Goal: Find specific page/section: Find specific page/section

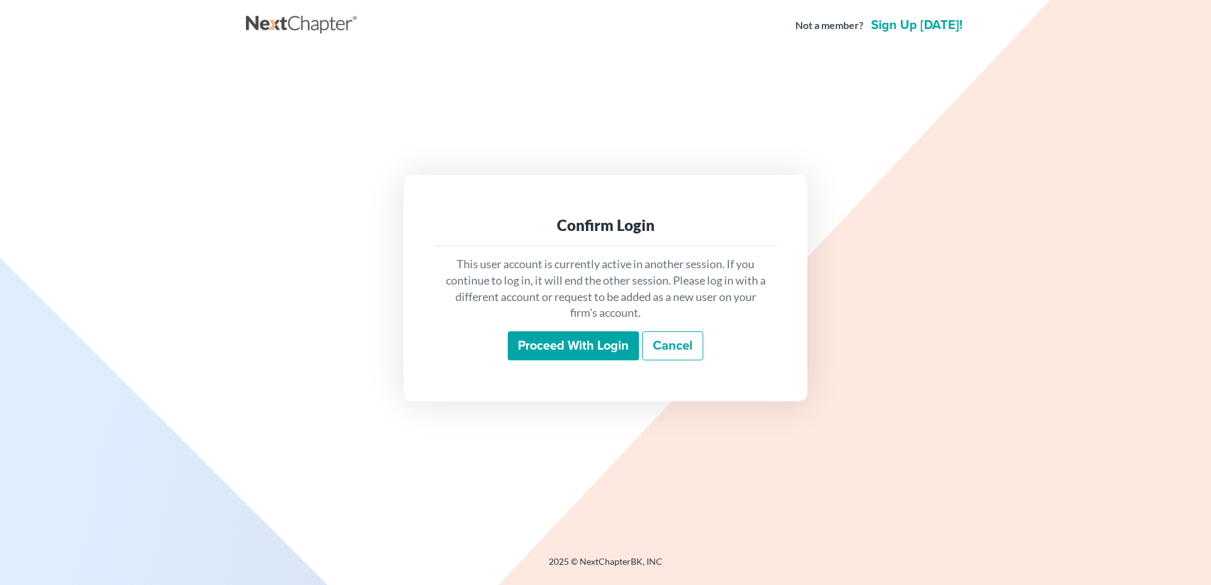
click at [534, 345] on input "Proceed with login" at bounding box center [573, 345] width 131 height 29
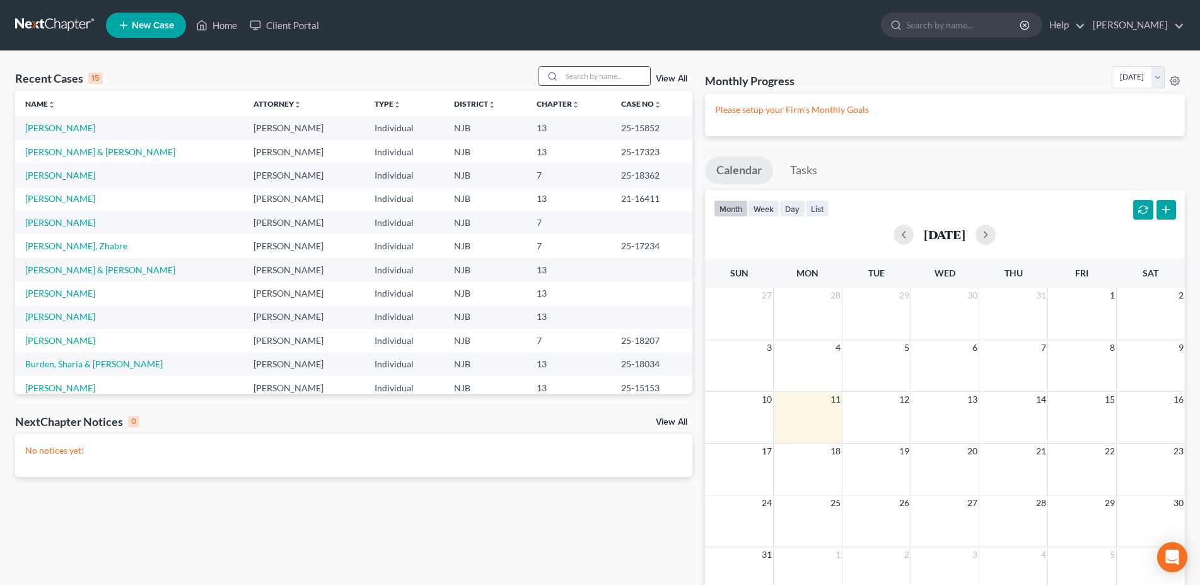
click at [566, 76] on input "search" at bounding box center [606, 76] width 88 height 18
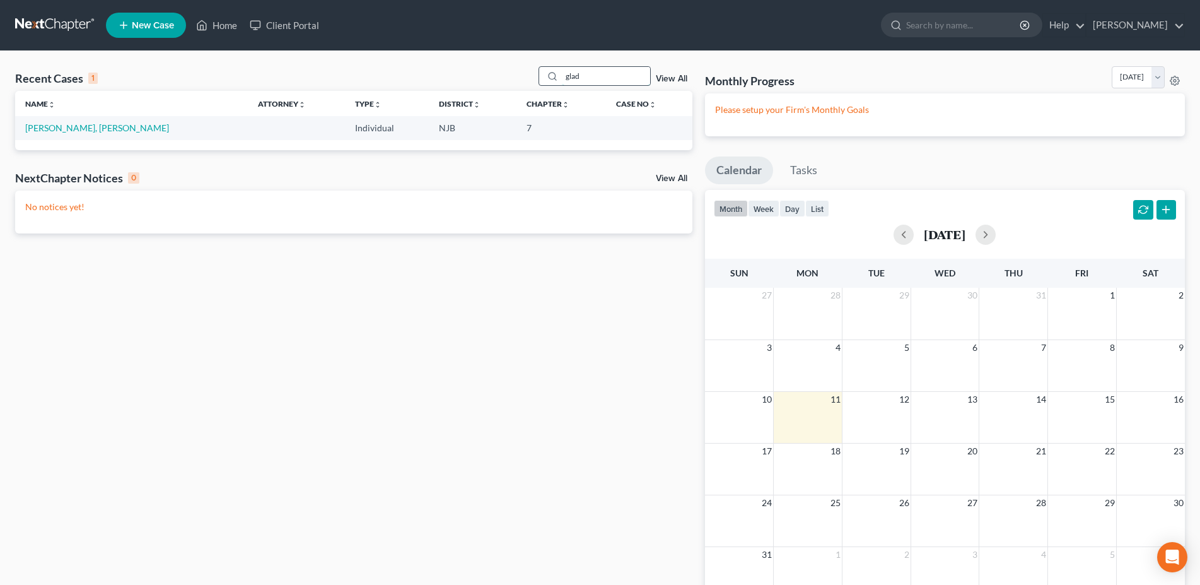
type input "[PERSON_NAME]"
